Goal: Transaction & Acquisition: Purchase product/service

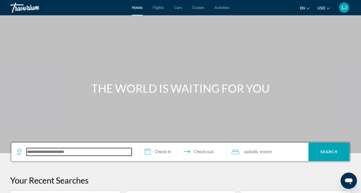
click at [77, 152] on input "Search hotel destination" at bounding box center [79, 152] width 105 height 8
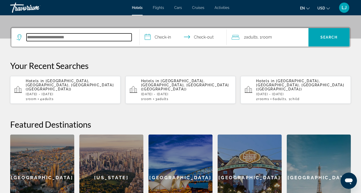
scroll to position [125, 0]
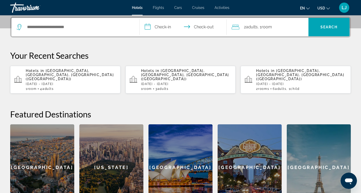
click at [50, 75] on p "Hotels in San Diego, CA, United States (SAN)" at bounding box center [71, 75] width 91 height 12
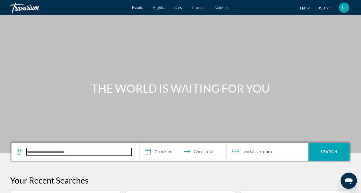
click at [75, 151] on input "Search hotel destination" at bounding box center [79, 152] width 105 height 8
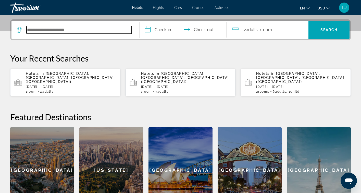
scroll to position [125, 0]
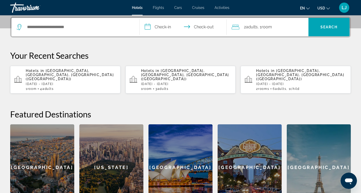
click at [79, 87] on div "1 Room rooms 4 Adult Adults" at bounding box center [71, 89] width 91 height 4
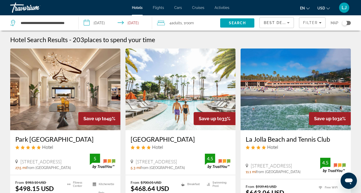
click at [130, 23] on input "**********" at bounding box center [117, 23] width 76 height 17
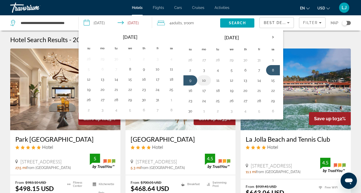
click at [205, 81] on button "10" at bounding box center [204, 80] width 8 height 7
click at [176, 24] on span "Adults" at bounding box center [177, 23] width 10 height 4
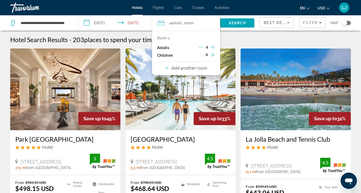
click at [213, 48] on icon "Increment adults" at bounding box center [213, 47] width 5 height 6
click at [207, 56] on span "0" at bounding box center [207, 55] width 2 height 4
click at [207, 55] on span "0" at bounding box center [207, 55] width 2 height 4
click at [202, 47] on icon "Decrement adults" at bounding box center [201, 47] width 5 height 5
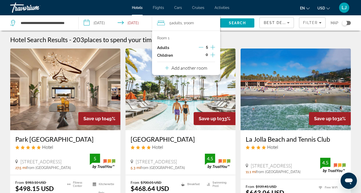
click at [202, 47] on icon "Decrement adults" at bounding box center [201, 47] width 5 height 5
click at [197, 69] on p "Add another room" at bounding box center [190, 68] width 36 height 6
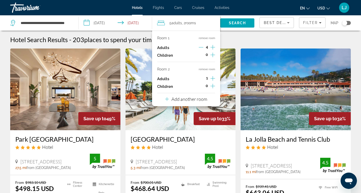
click at [213, 78] on icon "Increment adults" at bounding box center [213, 78] width 5 height 5
click at [212, 86] on icon "Increment children" at bounding box center [213, 86] width 5 height 5
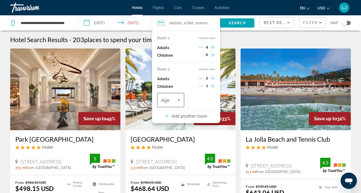
click at [179, 101] on icon "Travelers: 6 adults, 1 child" at bounding box center [179, 100] width 6 height 6
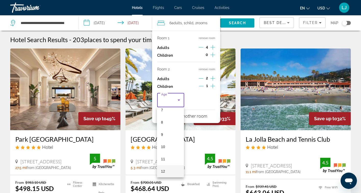
scroll to position [103, 0]
click at [166, 171] on mat-option "13" at bounding box center [170, 171] width 27 height 12
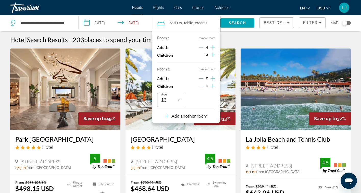
click at [257, 112] on img "Main content" at bounding box center [296, 90] width 110 height 82
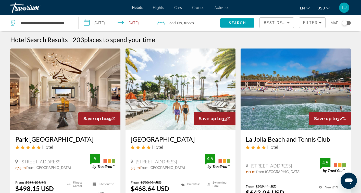
click at [136, 24] on input "**********" at bounding box center [117, 23] width 76 height 17
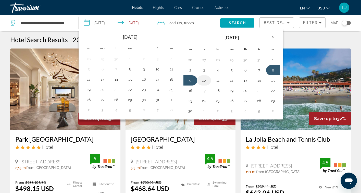
click at [206, 81] on button "10" at bounding box center [204, 80] width 8 height 7
click at [184, 23] on span ", 1 Room rooms" at bounding box center [188, 22] width 12 height 7
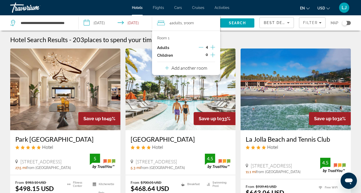
click at [202, 69] on p "Add another room" at bounding box center [190, 68] width 36 height 6
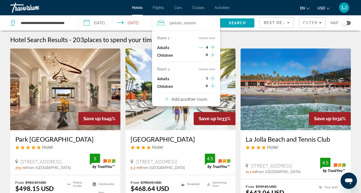
click at [213, 78] on icon "Increment adults" at bounding box center [213, 78] width 5 height 6
click at [212, 87] on icon "Increment children" at bounding box center [213, 86] width 5 height 6
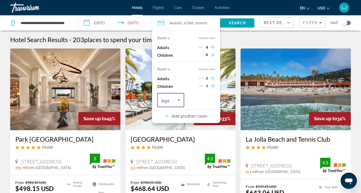
click at [180, 101] on icon "Travelers: 6 adults, 1 child" at bounding box center [179, 100] width 6 height 6
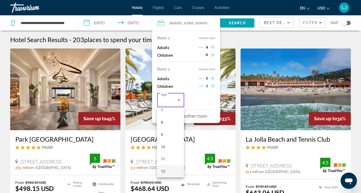
scroll to position [103, 0]
click at [164, 173] on span "13" at bounding box center [163, 171] width 4 height 6
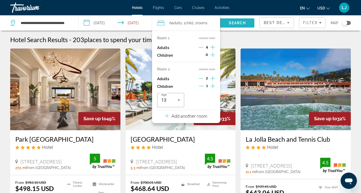
click at [241, 22] on span "Search" at bounding box center [237, 23] width 17 height 4
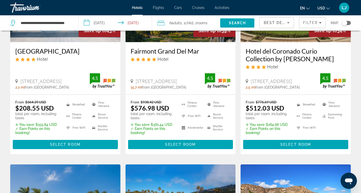
scroll to position [112, 0]
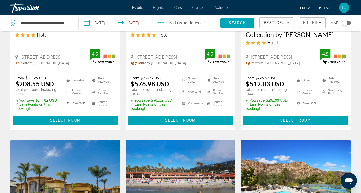
click at [131, 22] on input "**********" at bounding box center [117, 23] width 76 height 17
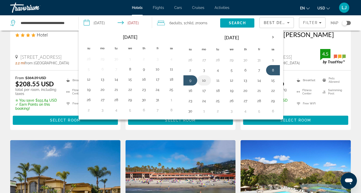
click at [205, 81] on button "10" at bounding box center [204, 80] width 8 height 7
click at [236, 23] on span "Search" at bounding box center [237, 23] width 17 height 4
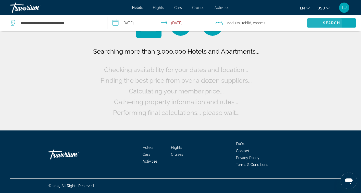
scroll to position [0, 0]
click at [236, 23] on span "Adults" at bounding box center [235, 23] width 10 height 4
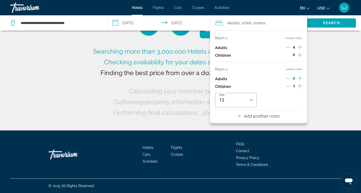
click at [335, 88] on div "Searching more than 3,000,000 Hotels and Apartments... Checking availability fo…" at bounding box center [180, 65] width 361 height 130
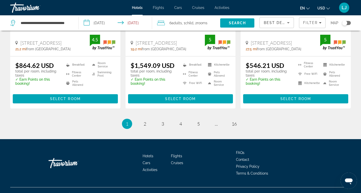
scroll to position [711, 0]
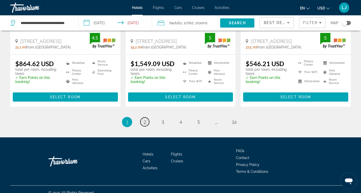
click at [145, 119] on span "2" at bounding box center [145, 122] width 3 height 6
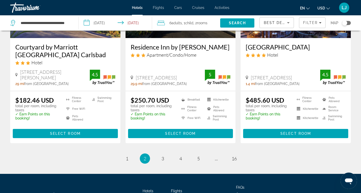
scroll to position [715, 0]
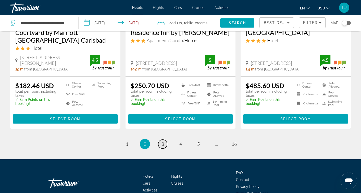
click at [161, 140] on link "page 3" at bounding box center [162, 144] width 9 height 9
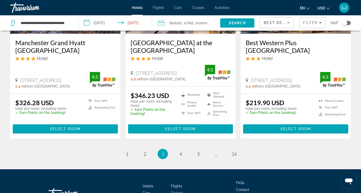
scroll to position [694, 0]
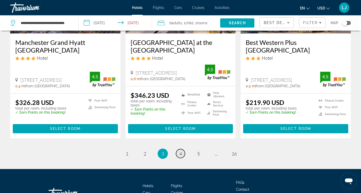
click at [182, 149] on link "page 4" at bounding box center [180, 153] width 9 height 9
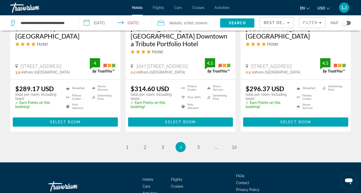
scroll to position [715, 0]
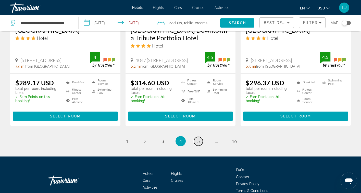
click at [198, 138] on span "5" at bounding box center [198, 141] width 3 height 6
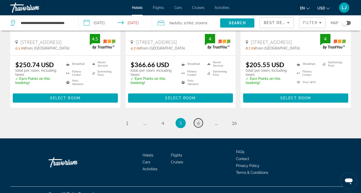
scroll to position [726, 0]
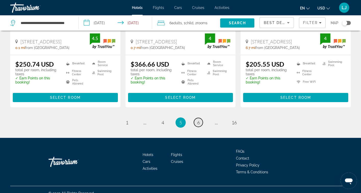
click at [200, 118] on link "page 6" at bounding box center [198, 122] width 9 height 9
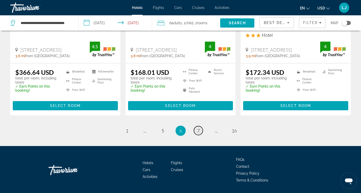
scroll to position [726, 0]
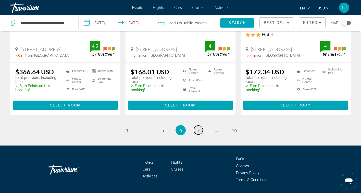
click at [200, 126] on link "page 7" at bounding box center [198, 130] width 9 height 9
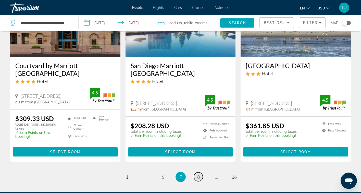
scroll to position [694, 0]
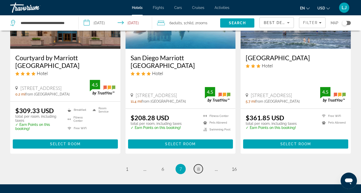
click at [196, 164] on link "page 8" at bounding box center [198, 168] width 9 height 9
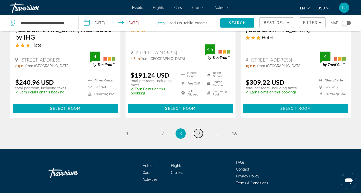
scroll to position [725, 0]
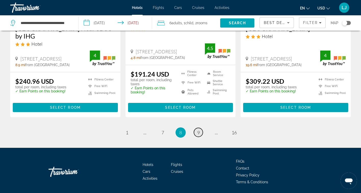
click at [200, 130] on span "9" at bounding box center [198, 133] width 3 height 6
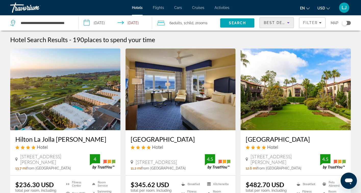
click at [290, 23] on icon "Sort by" at bounding box center [288, 23] width 6 height 6
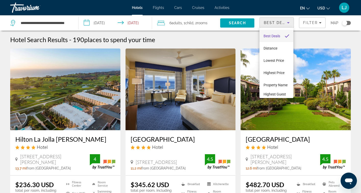
click at [315, 45] on div at bounding box center [180, 96] width 361 height 193
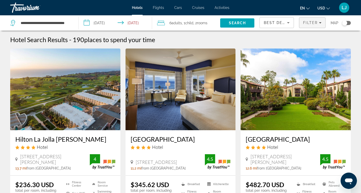
click at [321, 23] on span "Filters" at bounding box center [312, 23] width 26 height 12
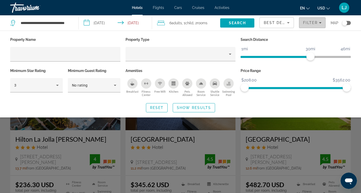
click at [321, 22] on span "Filters" at bounding box center [312, 23] width 26 height 12
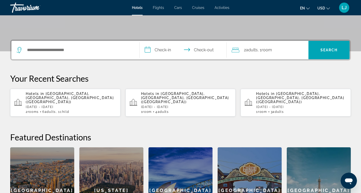
scroll to position [102, 0]
click at [29, 88] on div "Your Recent Searches Hotels in San Diego, CA, United States (SAN) Sat, 08 Nov -…" at bounding box center [180, 94] width 341 height 43
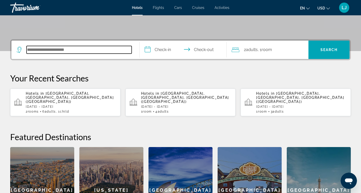
click at [32, 49] on input "Search hotel destination" at bounding box center [79, 50] width 105 height 8
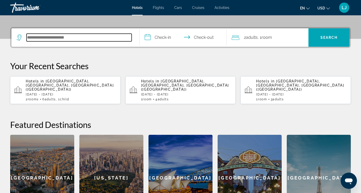
scroll to position [125, 0]
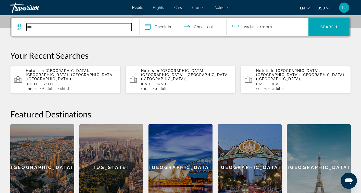
type input "***"
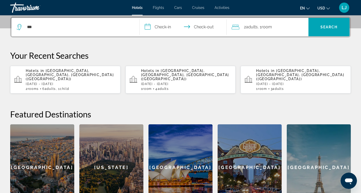
drag, startPoint x: 40, startPoint y: 35, endPoint x: 37, endPoint y: 36, distance: 3.3
click at [39, 35] on div "***" at bounding box center [76, 27] width 118 height 18
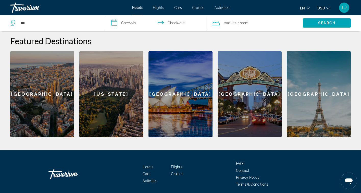
scroll to position [213, 0]
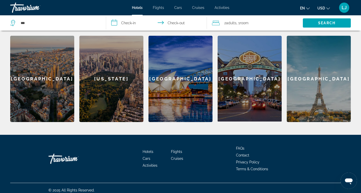
click at [252, 71] on div "[GEOGRAPHIC_DATA]" at bounding box center [250, 79] width 64 height 86
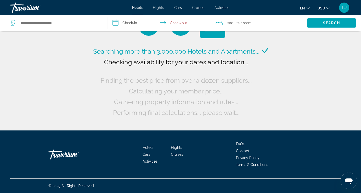
click at [142, 25] on input "**********" at bounding box center [159, 23] width 104 height 17
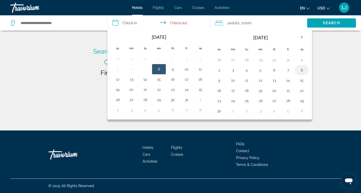
click at [303, 70] on button "8" at bounding box center [302, 70] width 8 height 7
click at [234, 81] on button "10" at bounding box center [233, 80] width 8 height 7
type input "**********"
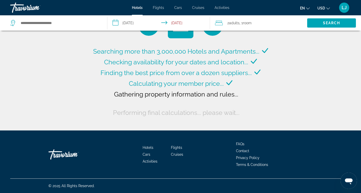
click at [243, 24] on span ", 1 Room rooms" at bounding box center [246, 22] width 12 height 7
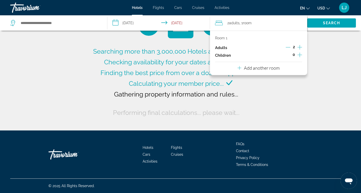
type input "**********"
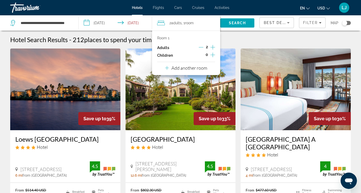
click at [214, 48] on icon "Increment adults" at bounding box center [213, 47] width 5 height 6
click at [209, 69] on div "Room 1 Adults 4 Children 0 Add another room" at bounding box center [186, 53] width 68 height 44
click at [203, 68] on p "Add another room" at bounding box center [190, 68] width 36 height 6
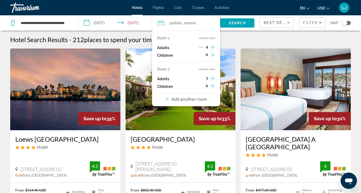
click at [214, 78] on icon "Increment adults" at bounding box center [213, 78] width 5 height 5
click at [213, 85] on icon "Increment children" at bounding box center [213, 86] width 5 height 5
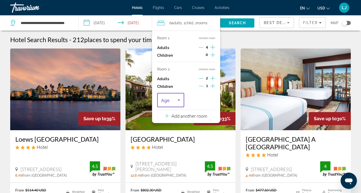
click at [179, 98] on icon "Travelers: 6 adults, 1 child" at bounding box center [179, 100] width 6 height 6
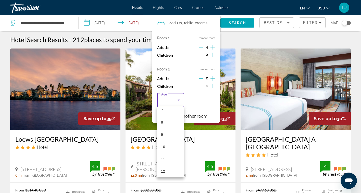
scroll to position [103, 0]
click at [166, 171] on mat-option "13" at bounding box center [170, 171] width 27 height 12
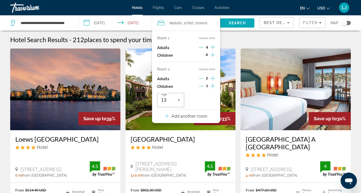
click at [246, 22] on span "Search" at bounding box center [237, 23] width 34 height 12
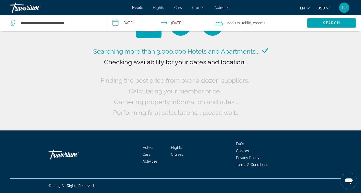
click at [166, 21] on input "**********" at bounding box center [159, 23] width 104 height 17
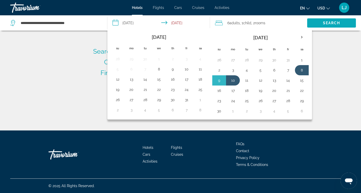
click at [327, 22] on span "Search" at bounding box center [331, 23] width 17 height 4
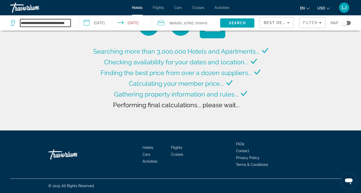
click at [53, 24] on input "**********" at bounding box center [45, 23] width 51 height 8
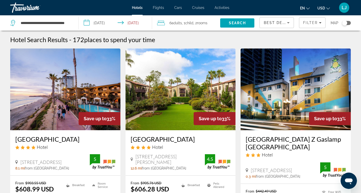
click at [115, 21] on input "**********" at bounding box center [117, 23] width 76 height 17
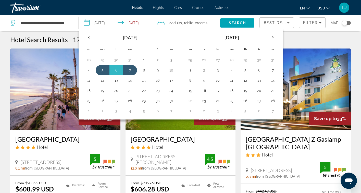
click at [86, 23] on input "**********" at bounding box center [117, 23] width 76 height 17
click at [144, 23] on input "**********" at bounding box center [117, 23] width 76 height 17
click at [128, 24] on input "**********" at bounding box center [117, 23] width 76 height 17
click at [89, 37] on th "Previous month" at bounding box center [89, 37] width 14 height 11
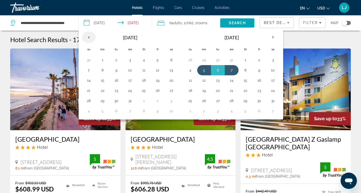
click at [89, 38] on th "Previous month" at bounding box center [89, 37] width 14 height 11
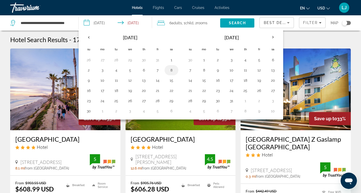
click at [173, 70] on button "8" at bounding box center [171, 70] width 8 height 7
click at [103, 81] on button "10" at bounding box center [103, 80] width 8 height 7
type input "**********"
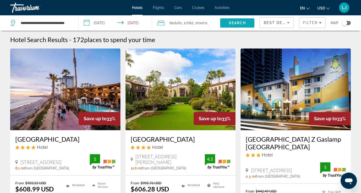
click at [244, 23] on span "Search" at bounding box center [237, 23] width 17 height 4
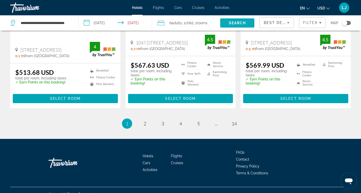
scroll to position [725, 0]
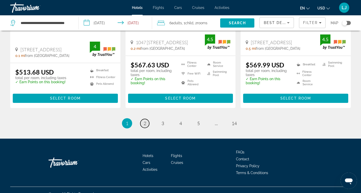
click at [144, 120] on span "2" at bounding box center [145, 123] width 3 height 6
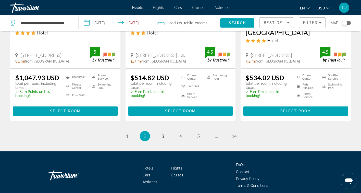
scroll to position [711, 0]
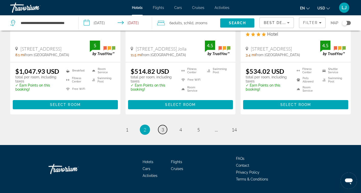
click at [162, 127] on span "3" at bounding box center [163, 130] width 3 height 6
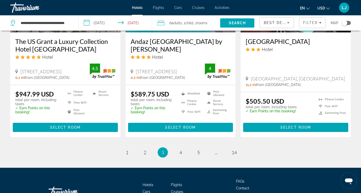
scroll to position [705, 0]
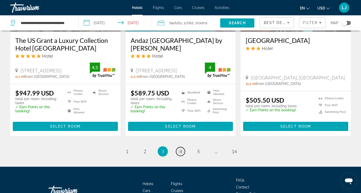
click at [180, 147] on link "page 4" at bounding box center [180, 151] width 9 height 9
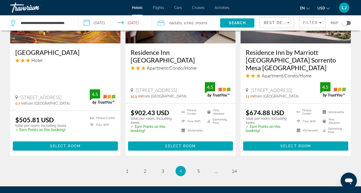
scroll to position [664, 0]
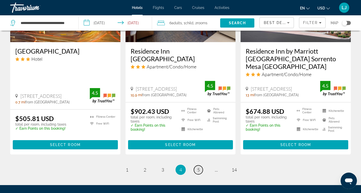
click at [200, 167] on span "5" at bounding box center [198, 170] width 3 height 6
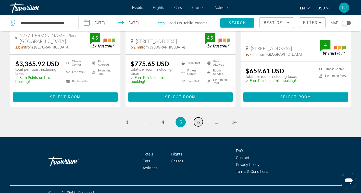
scroll to position [726, 0]
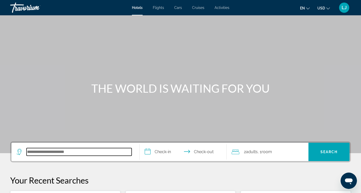
click at [64, 153] on input "Search hotel destination" at bounding box center [79, 152] width 105 height 8
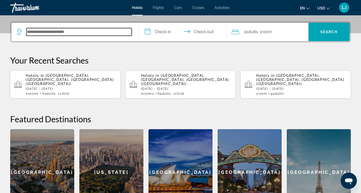
scroll to position [125, 0]
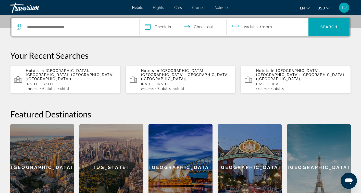
click at [56, 87] on span "Adults" at bounding box center [50, 89] width 11 height 4
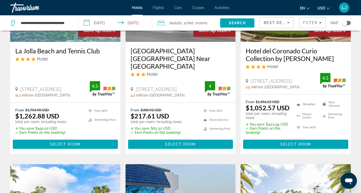
scroll to position [92, 0]
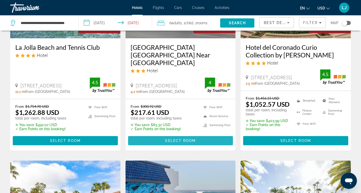
click at [158, 139] on span "Main content" at bounding box center [180, 141] width 105 height 12
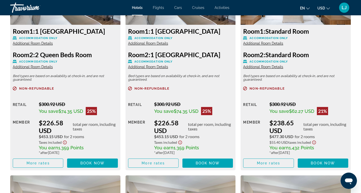
scroll to position [960, 0]
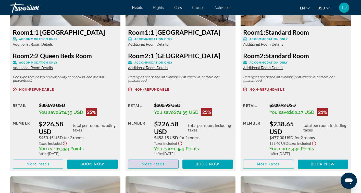
click at [159, 166] on span "Main content" at bounding box center [153, 164] width 50 height 12
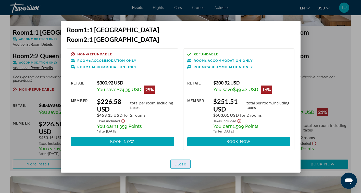
click at [176, 163] on span "Close" at bounding box center [181, 164] width 12 height 4
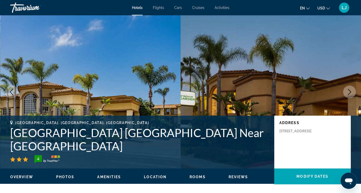
scroll to position [960, 0]
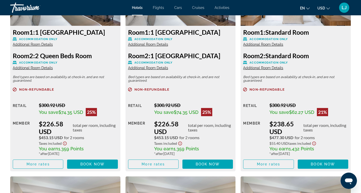
click at [328, 8] on icon "Change currency" at bounding box center [329, 9] width 4 height 4
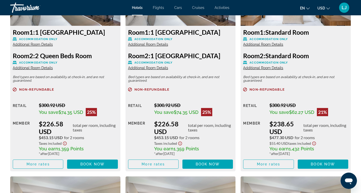
click at [308, 9] on button "en English Español Français Italiano Português русский" at bounding box center [305, 7] width 10 height 7
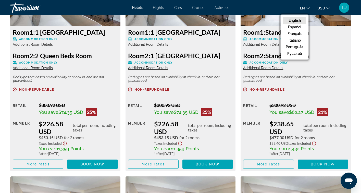
click at [328, 30] on h3 "Room 1: Standard Room" at bounding box center [295, 32] width 105 height 8
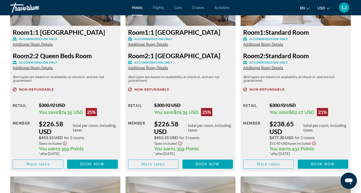
click at [345, 10] on span "LJ" at bounding box center [344, 7] width 5 height 5
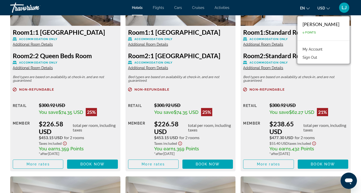
click at [309, 50] on link "My Account" at bounding box center [312, 49] width 25 height 7
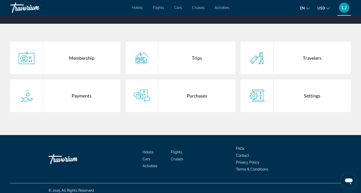
scroll to position [95, 0]
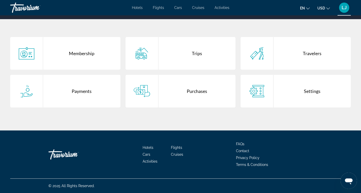
click at [34, 52] on icon "Main content" at bounding box center [27, 53] width 16 height 12
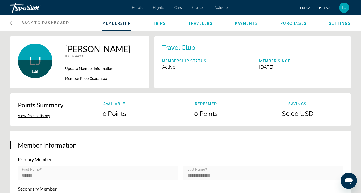
click at [12, 23] on icon "Main content" at bounding box center [13, 23] width 6 height 6
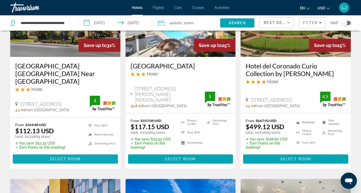
scroll to position [276, 0]
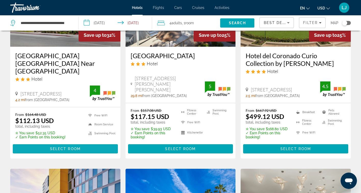
click at [63, 151] on span "Select Room" at bounding box center [65, 149] width 31 height 4
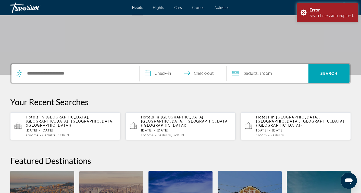
scroll to position [70, 0]
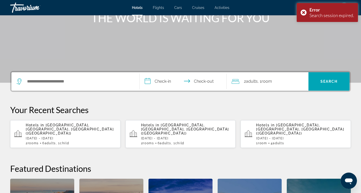
click at [69, 141] on span "Child" at bounding box center [64, 143] width 9 height 4
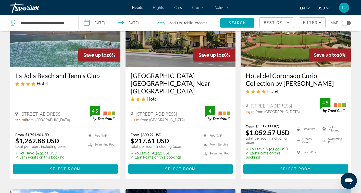
scroll to position [71, 0]
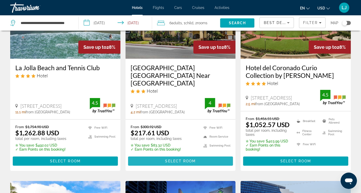
click at [168, 161] on span "Select Room" at bounding box center [180, 161] width 31 height 4
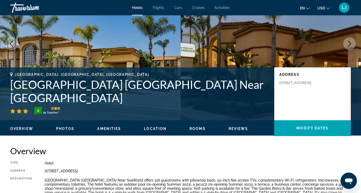
scroll to position [41, 0]
